Goal: Transaction & Acquisition: Purchase product/service

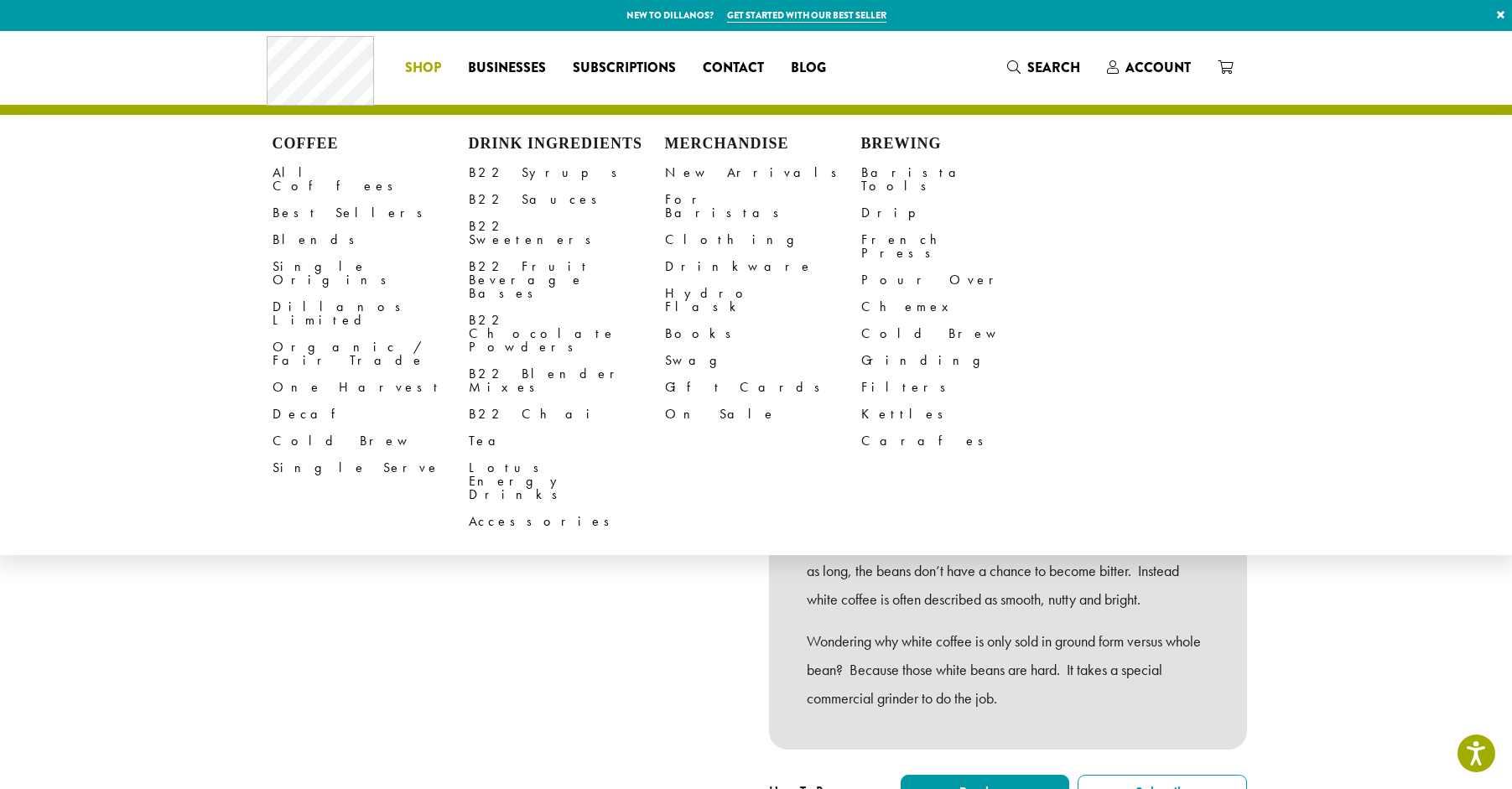
click at [426, 72] on span "Shop" at bounding box center [422, 68] width 36 height 21
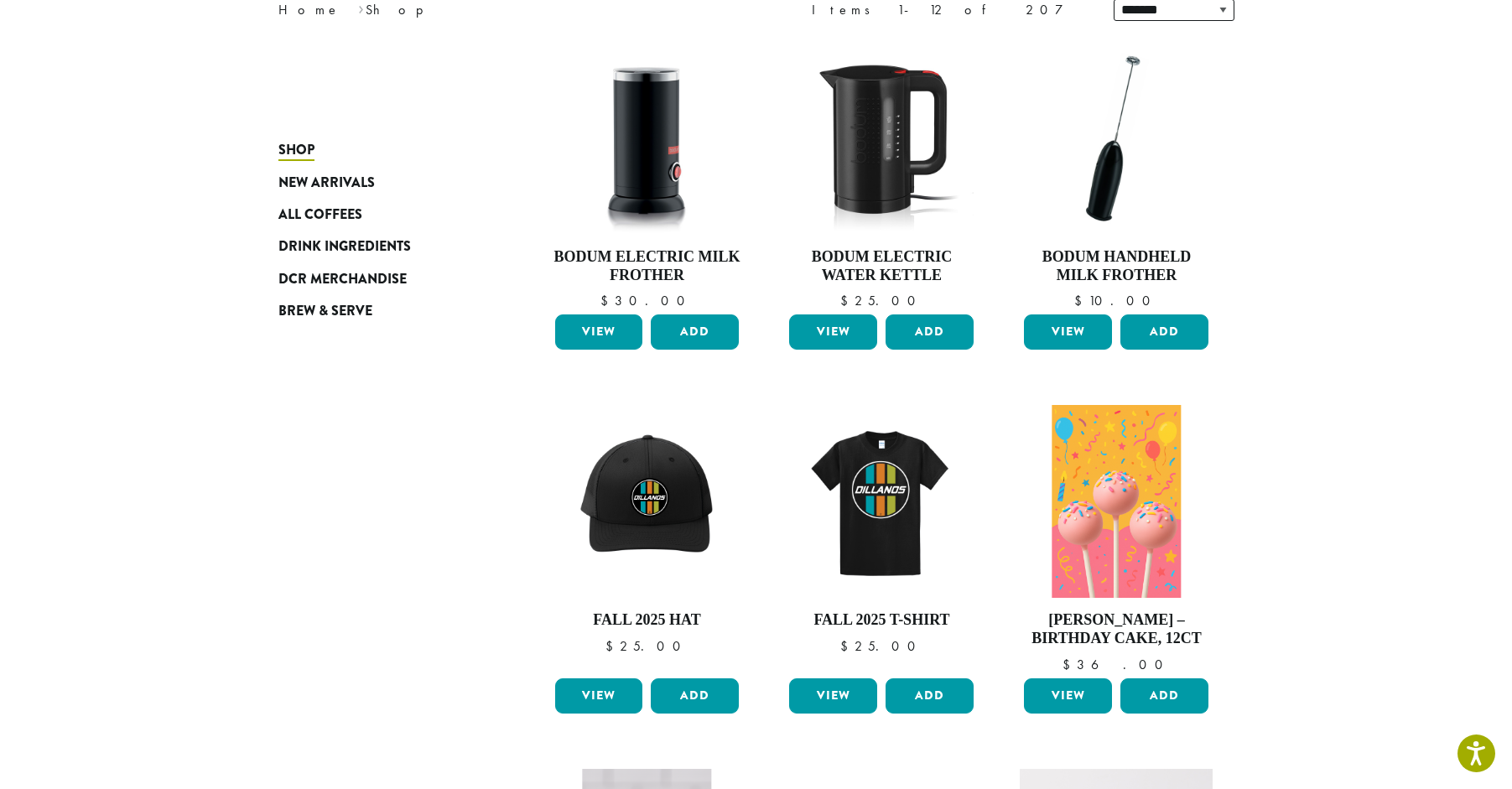
scroll to position [250, 0]
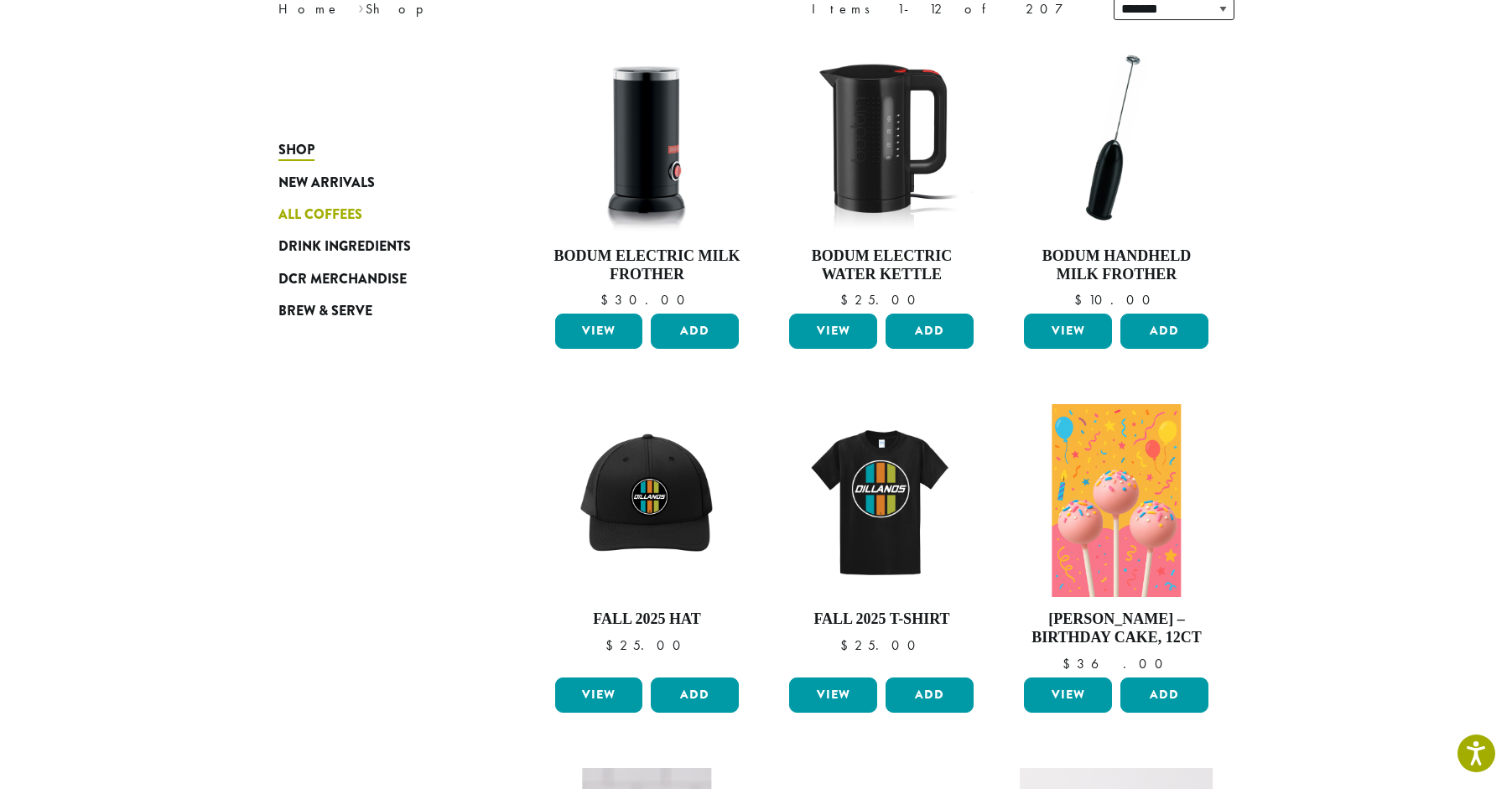
click at [347, 218] on span "All Coffees" at bounding box center [320, 215] width 83 height 21
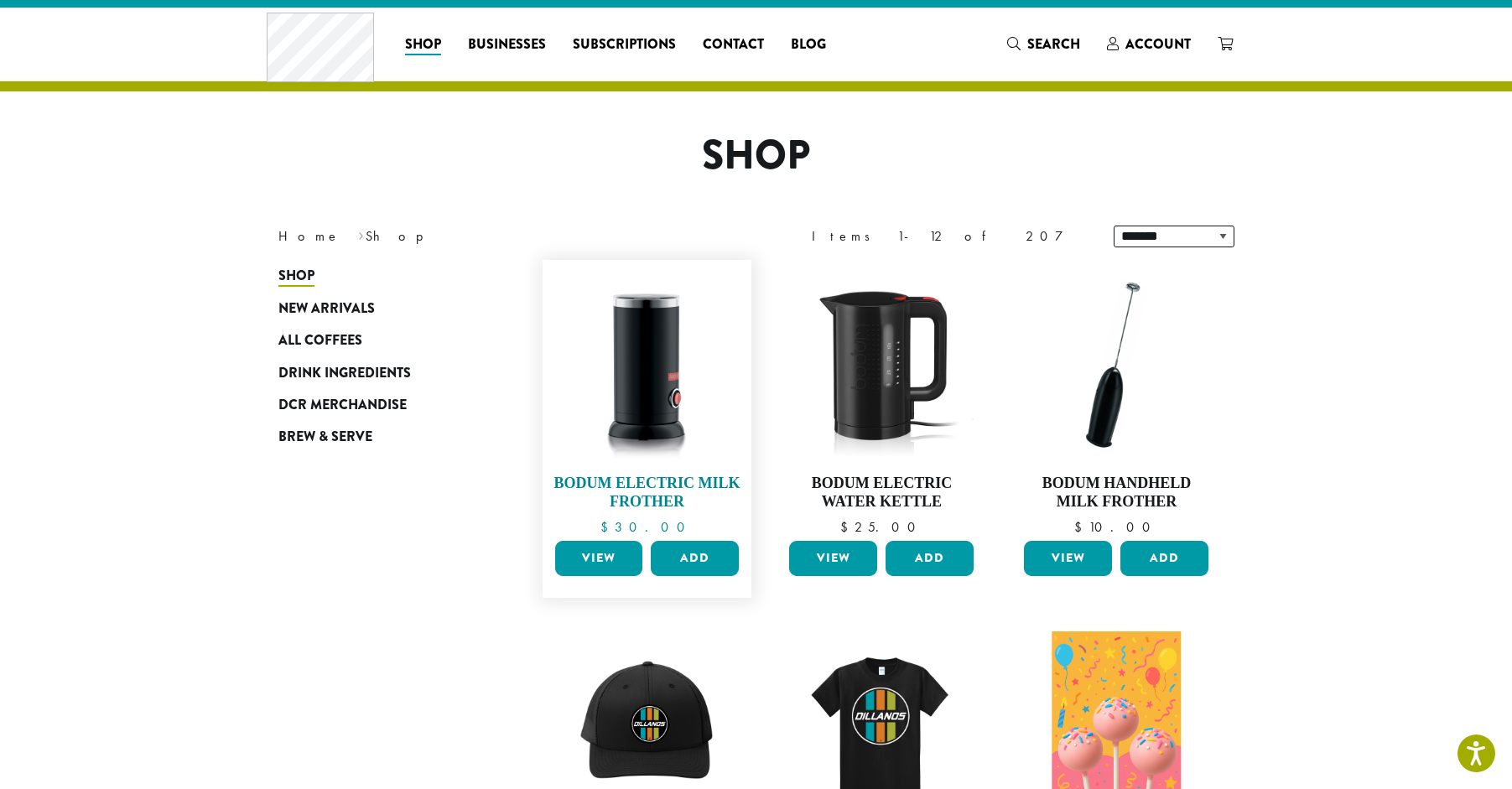
scroll to position [0, 0]
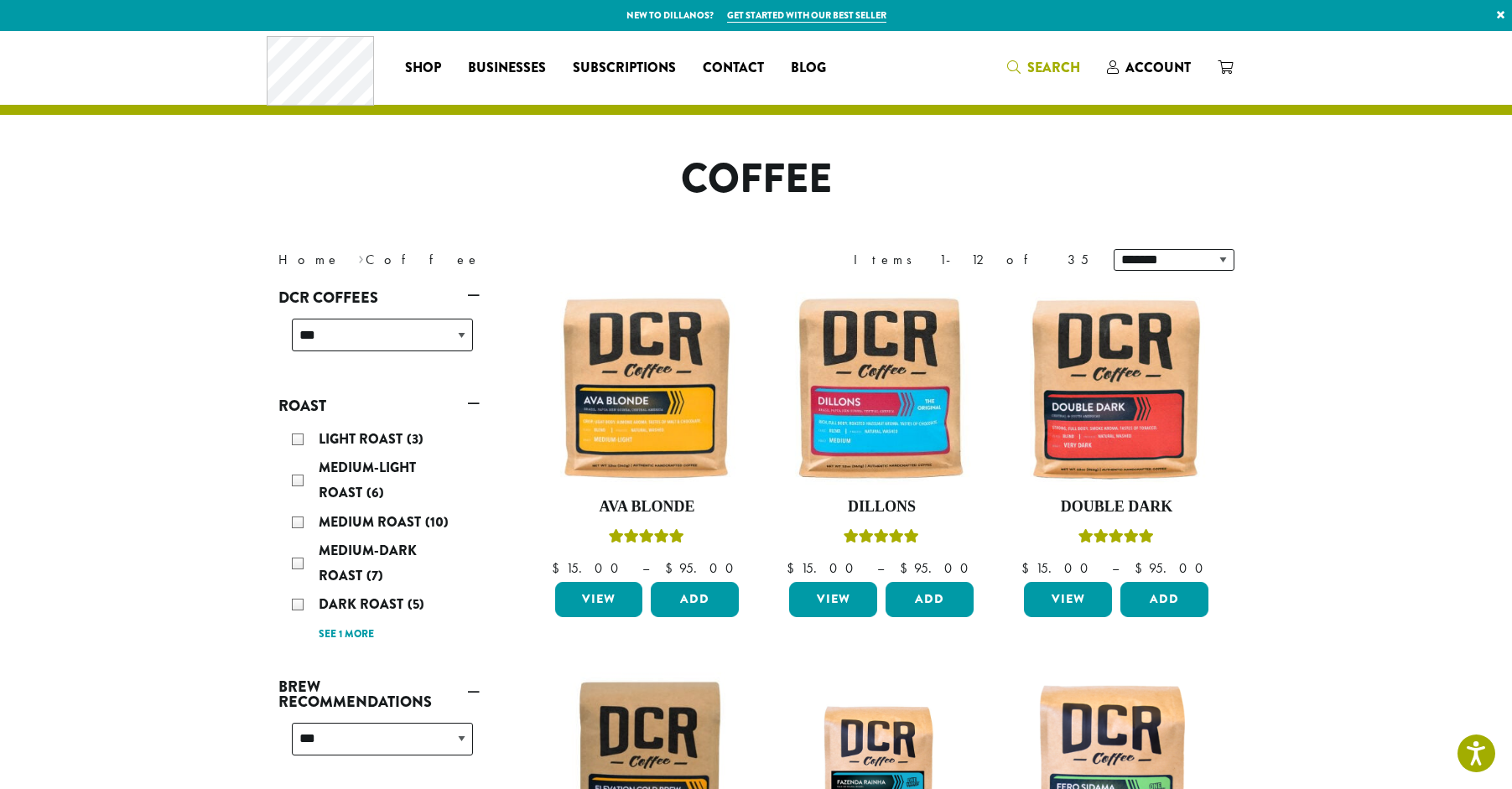
click at [1049, 61] on span "Search" at bounding box center [1053, 67] width 53 height 19
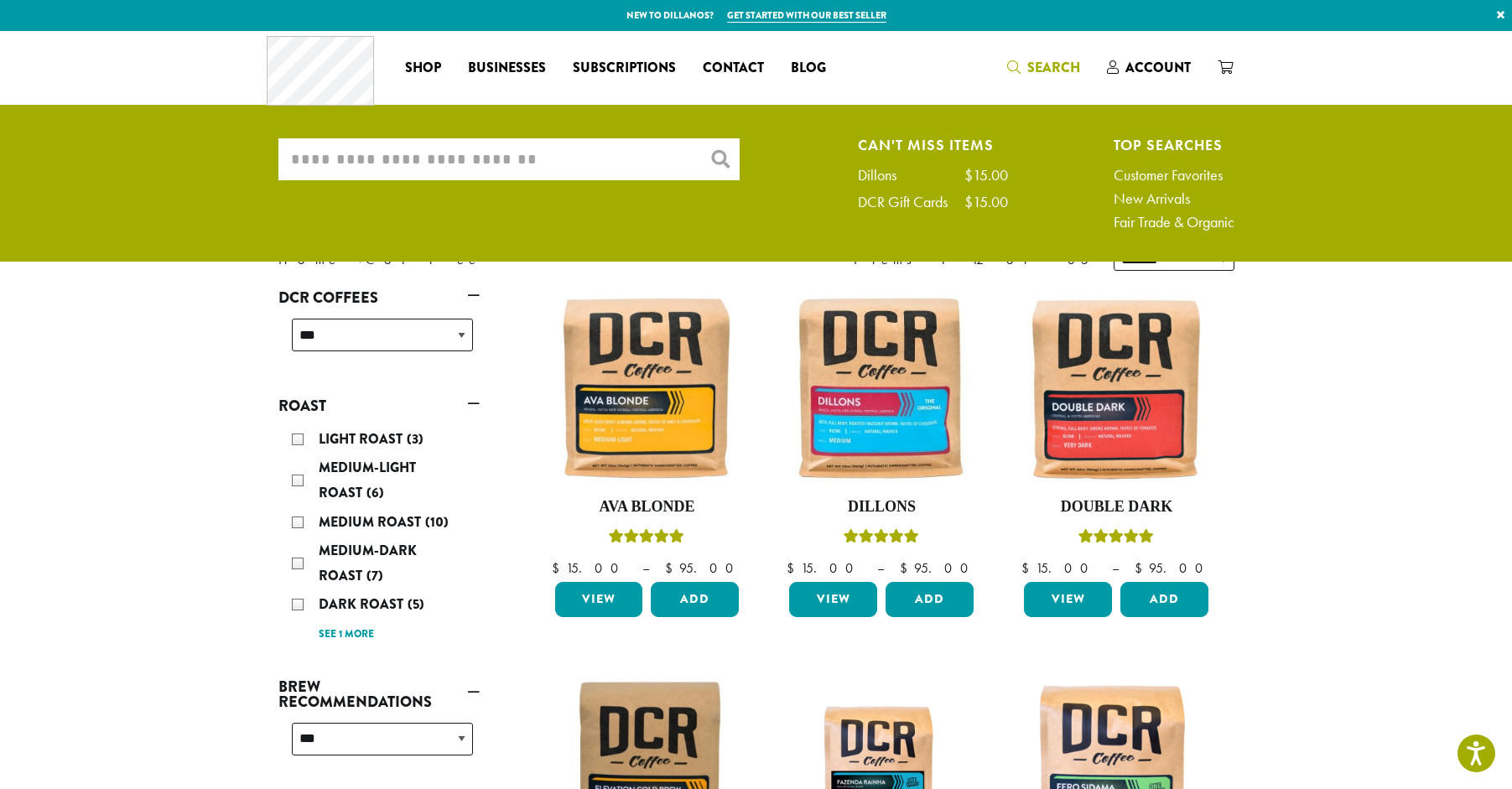
click at [412, 158] on input "What are you searching for?" at bounding box center [508, 159] width 461 height 42
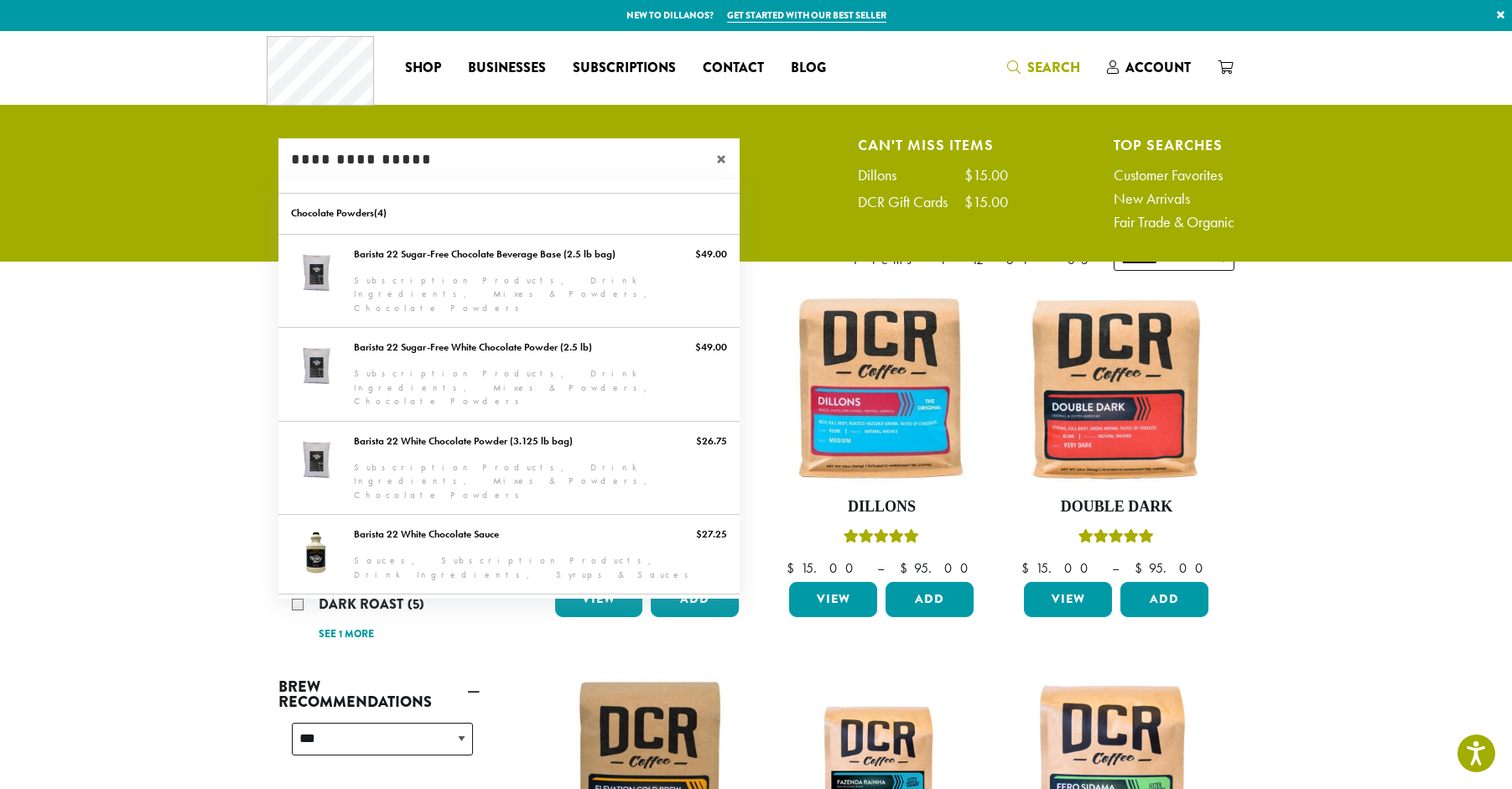
type input "**********"
